Goal: Find contact information: Find contact information

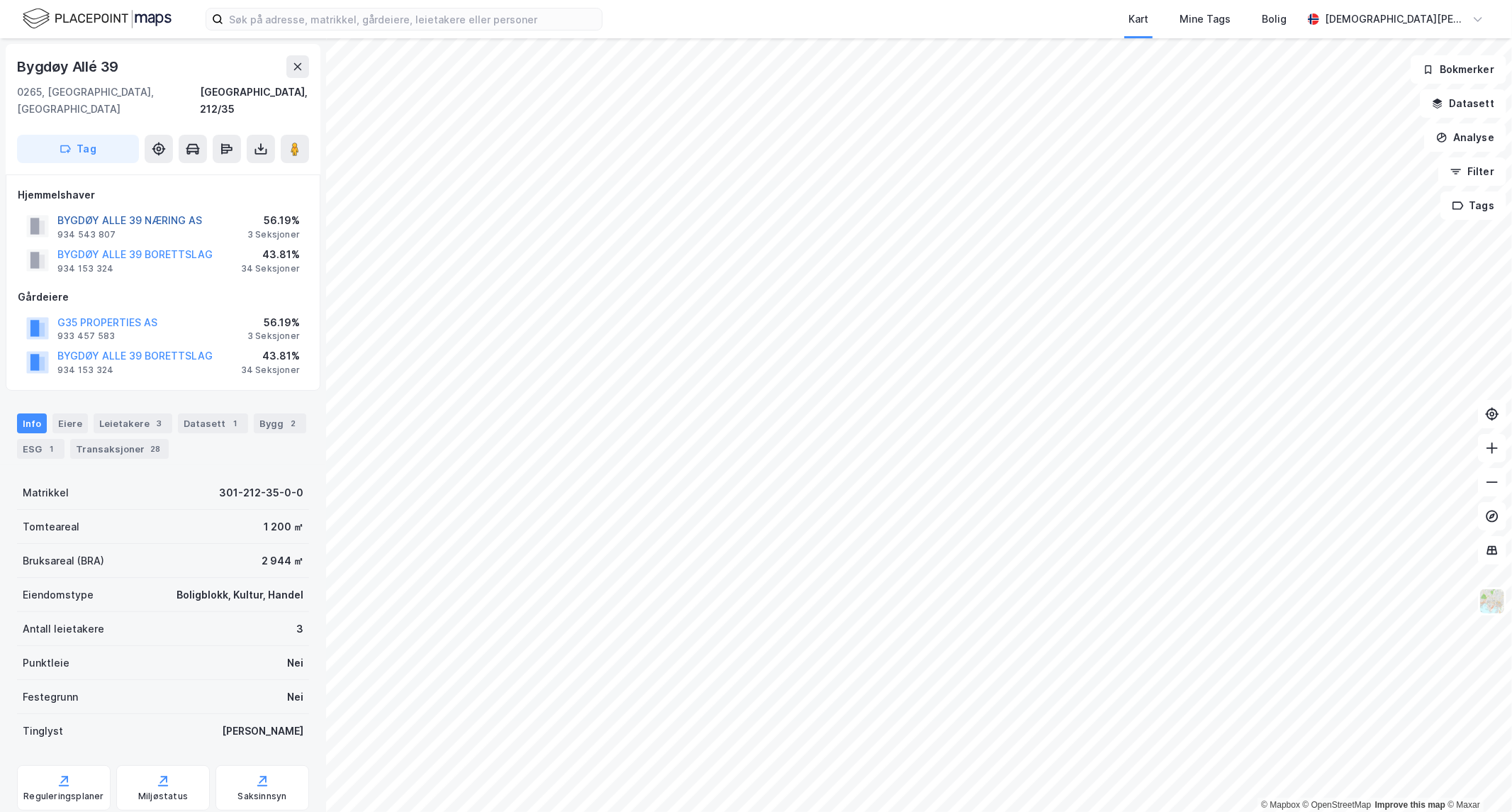
click at [0, 0] on button "BYGDØY ALLE 39 NÆRING AS" at bounding box center [0, 0] width 0 height 0
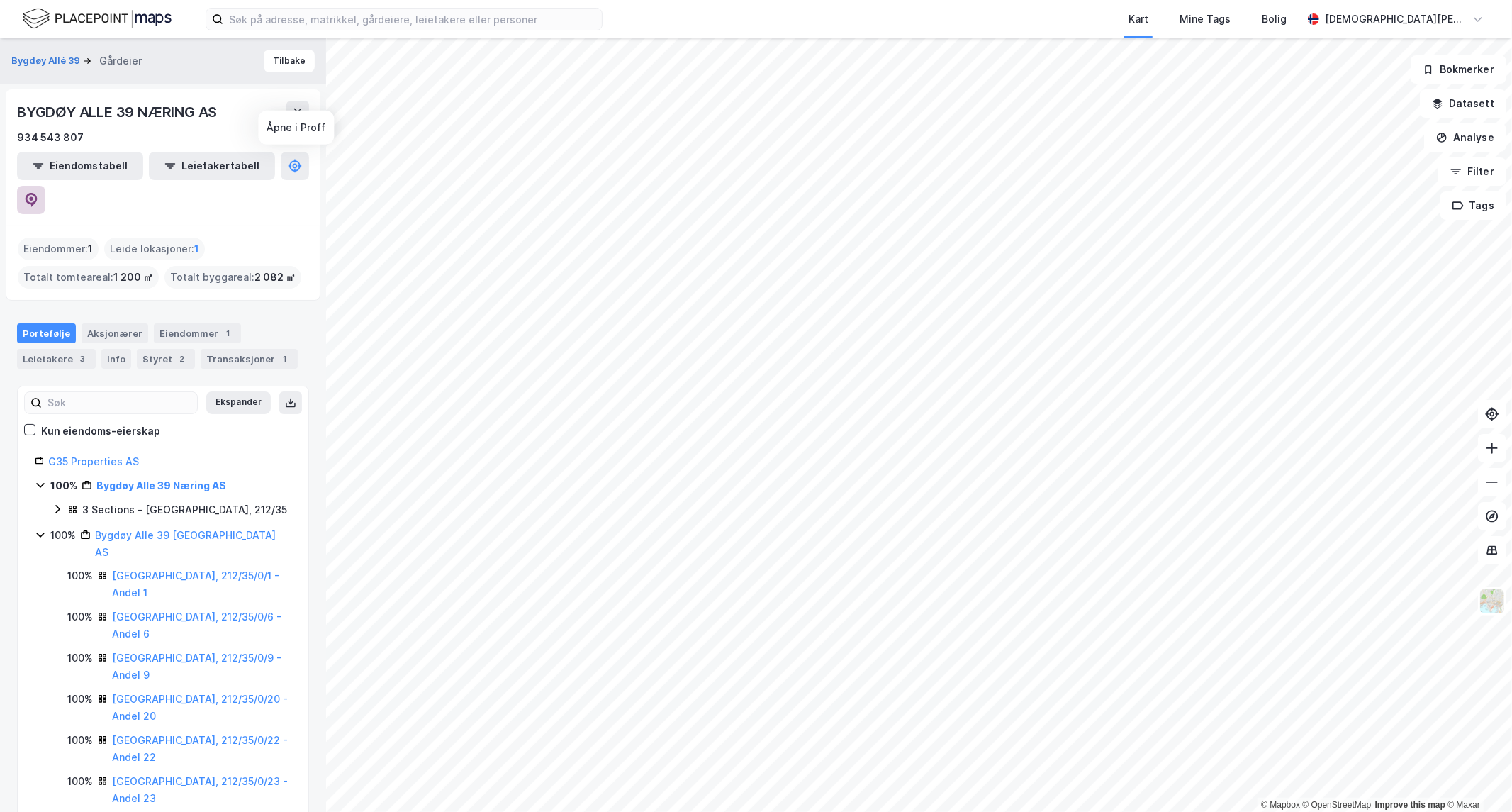
click at [45, 186] on button at bounding box center [31, 200] width 29 height 29
